Goal: Check status: Check status

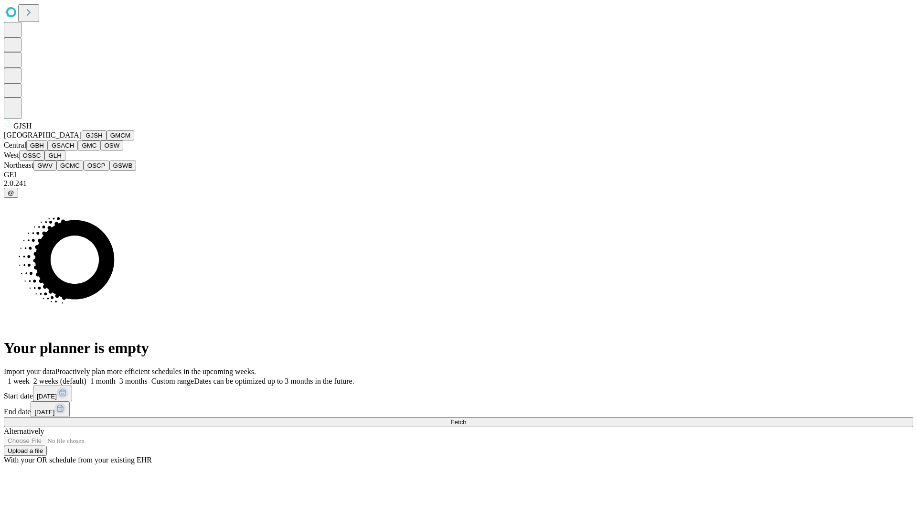
click at [82, 140] on button "GJSH" at bounding box center [94, 135] width 25 height 10
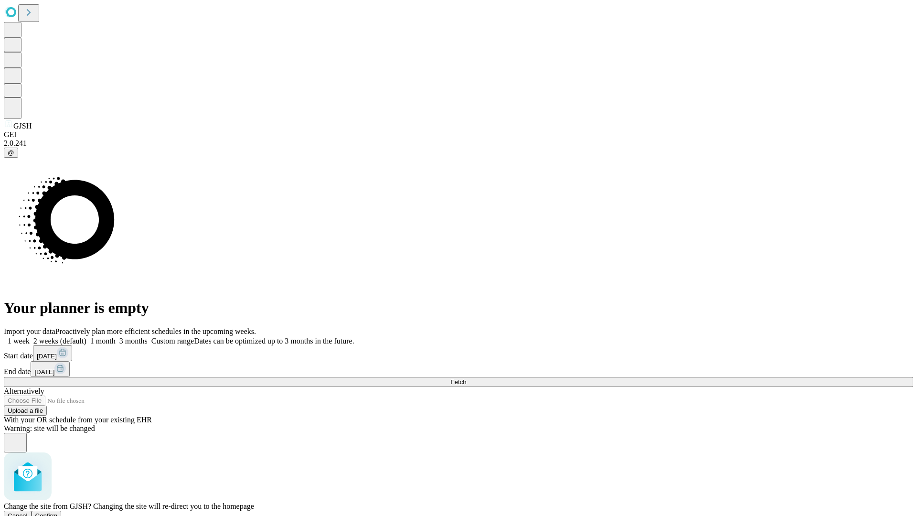
click at [58, 512] on span "Confirm" at bounding box center [46, 515] width 22 height 7
click at [86, 337] on label "2 weeks (default)" at bounding box center [58, 341] width 57 height 8
click at [466, 378] on span "Fetch" at bounding box center [458, 381] width 16 height 7
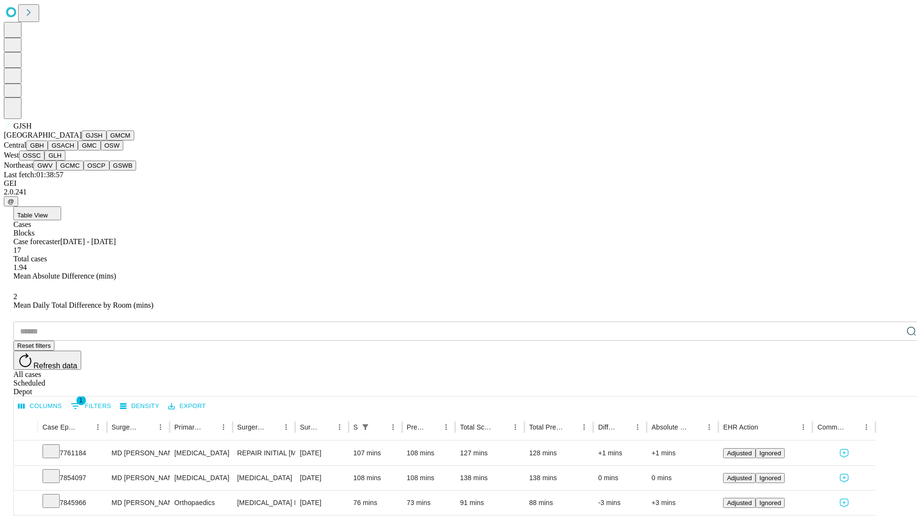
click at [106, 140] on button "GMCM" at bounding box center [120, 135] width 28 height 10
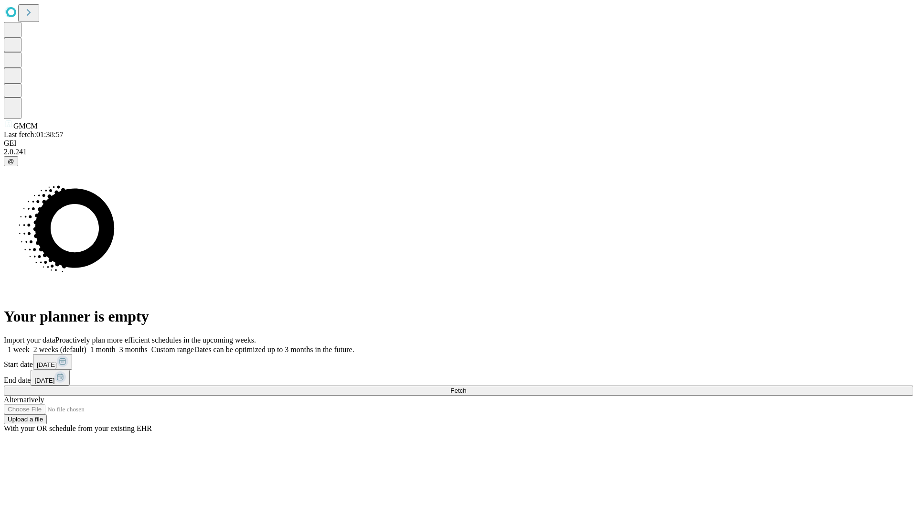
click at [86, 345] on label "2 weeks (default)" at bounding box center [58, 349] width 57 height 8
click at [466, 387] on span "Fetch" at bounding box center [458, 390] width 16 height 7
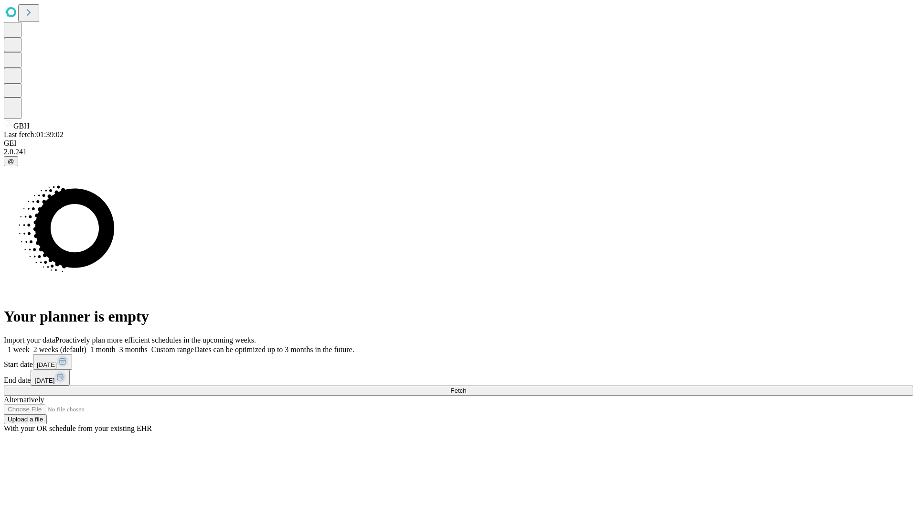
click at [86, 345] on label "2 weeks (default)" at bounding box center [58, 349] width 57 height 8
click at [466, 387] on span "Fetch" at bounding box center [458, 390] width 16 height 7
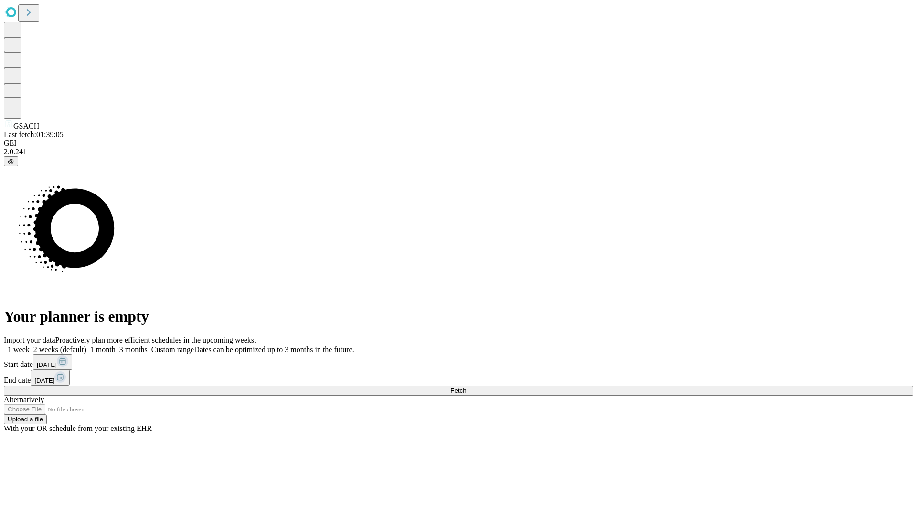
click at [86, 345] on label "2 weeks (default)" at bounding box center [58, 349] width 57 height 8
click at [466, 387] on span "Fetch" at bounding box center [458, 390] width 16 height 7
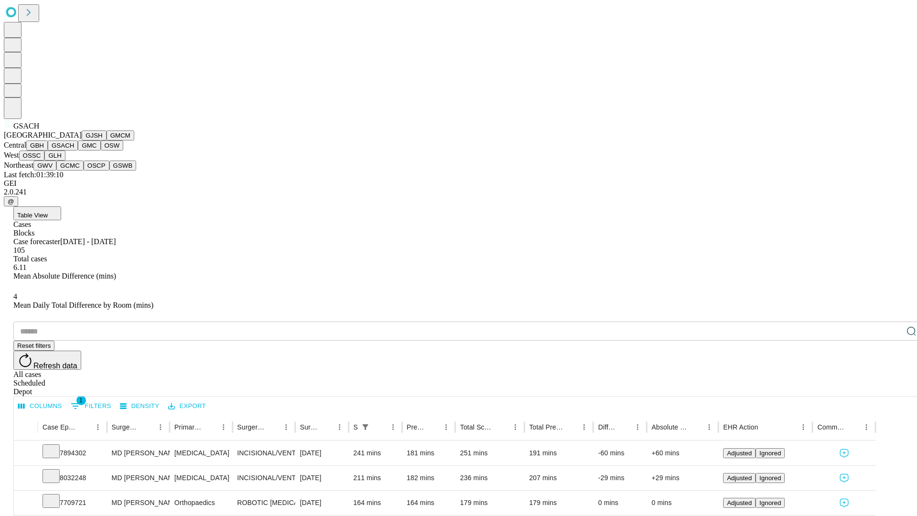
click at [78, 150] on button "GMC" at bounding box center [89, 145] width 22 height 10
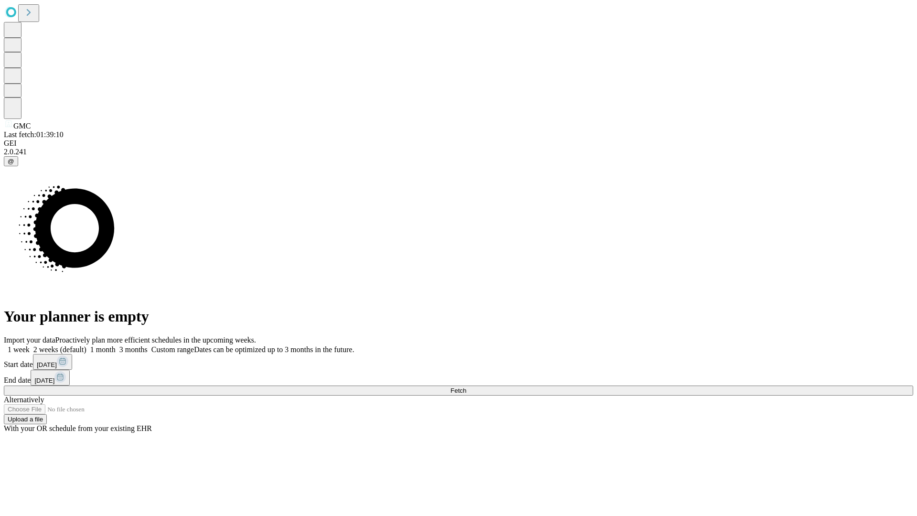
click at [86, 345] on label "2 weeks (default)" at bounding box center [58, 349] width 57 height 8
click at [466, 387] on span "Fetch" at bounding box center [458, 390] width 16 height 7
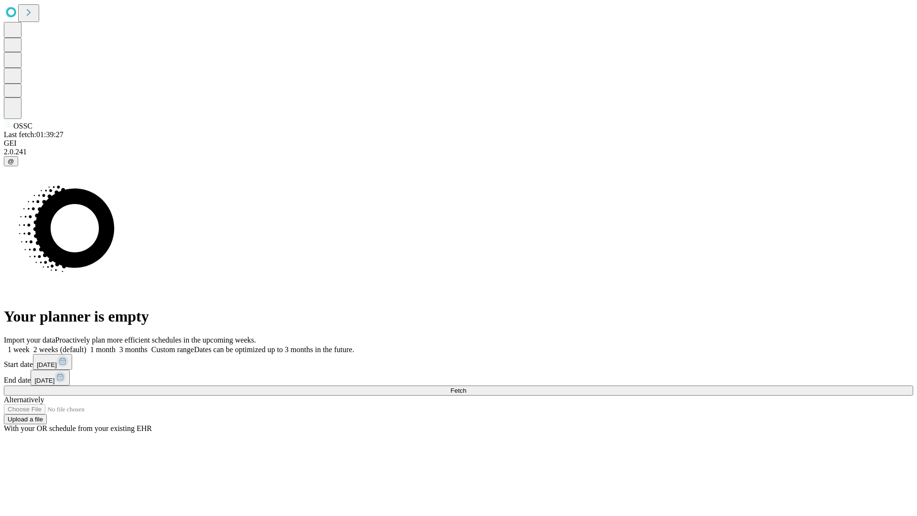
click at [86, 345] on label "2 weeks (default)" at bounding box center [58, 349] width 57 height 8
click at [466, 387] on span "Fetch" at bounding box center [458, 390] width 16 height 7
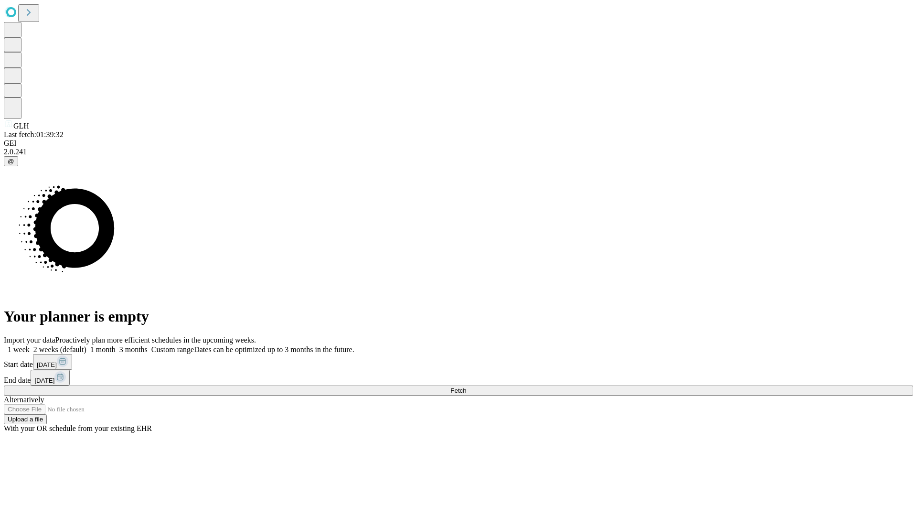
click at [466, 387] on span "Fetch" at bounding box center [458, 390] width 16 height 7
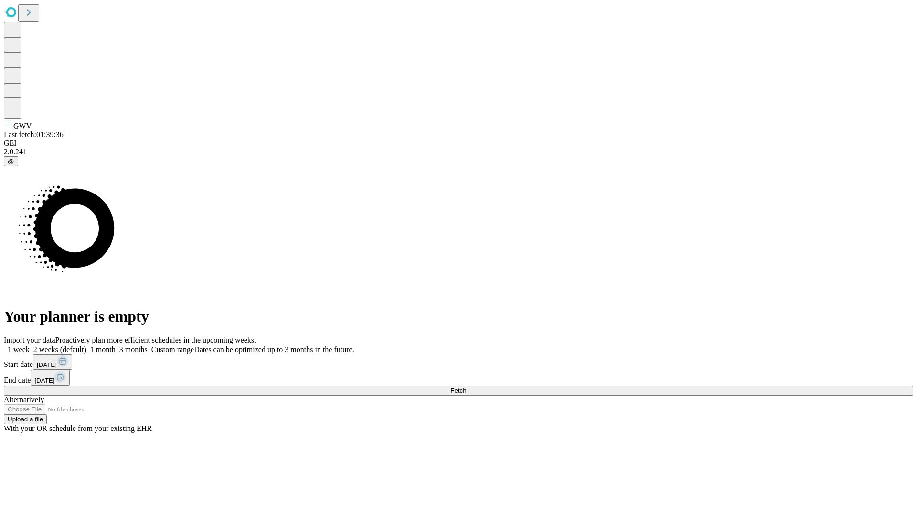
click at [466, 387] on span "Fetch" at bounding box center [458, 390] width 16 height 7
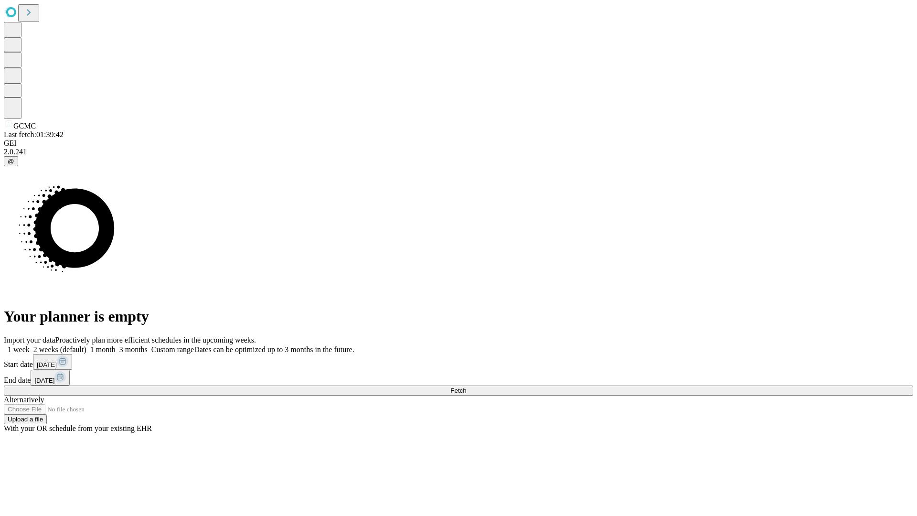
click at [86, 345] on label "2 weeks (default)" at bounding box center [58, 349] width 57 height 8
click at [466, 387] on span "Fetch" at bounding box center [458, 390] width 16 height 7
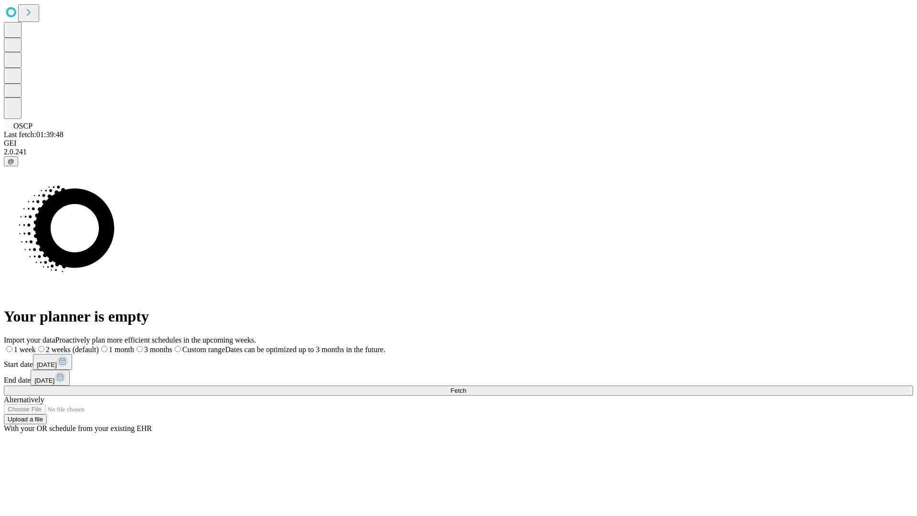
click at [466, 387] on span "Fetch" at bounding box center [458, 390] width 16 height 7
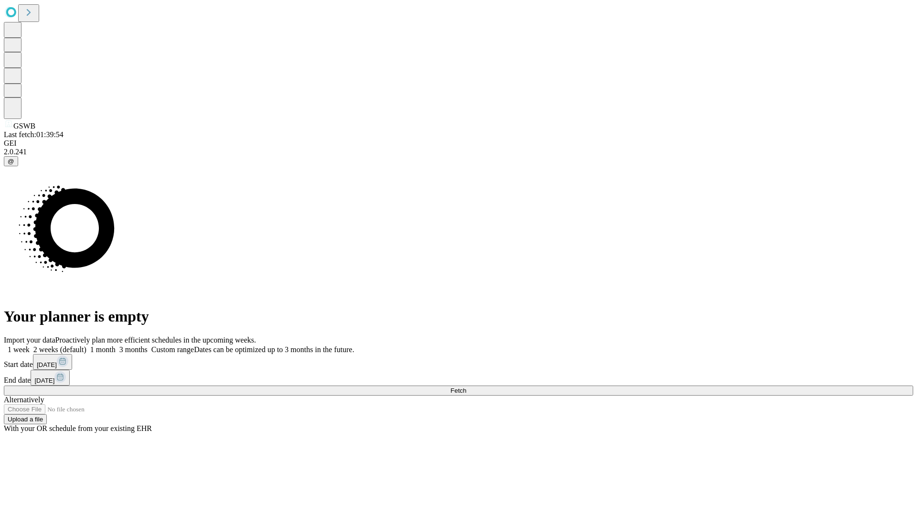
click at [86, 345] on label "2 weeks (default)" at bounding box center [58, 349] width 57 height 8
click at [466, 387] on span "Fetch" at bounding box center [458, 390] width 16 height 7
